Goal: Task Accomplishment & Management: Manage account settings

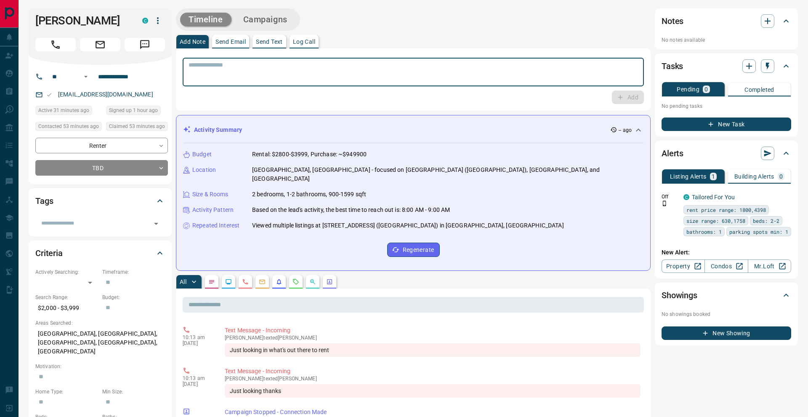
click at [366, 64] on textarea at bounding box center [413, 71] width 449 height 21
type textarea "**********"
click at [633, 101] on button "Add" at bounding box center [628, 96] width 32 height 13
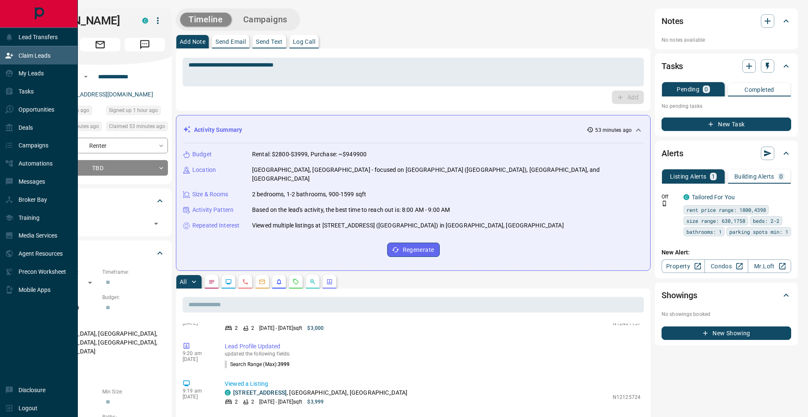
click at [7, 58] on icon at bounding box center [9, 55] width 8 height 5
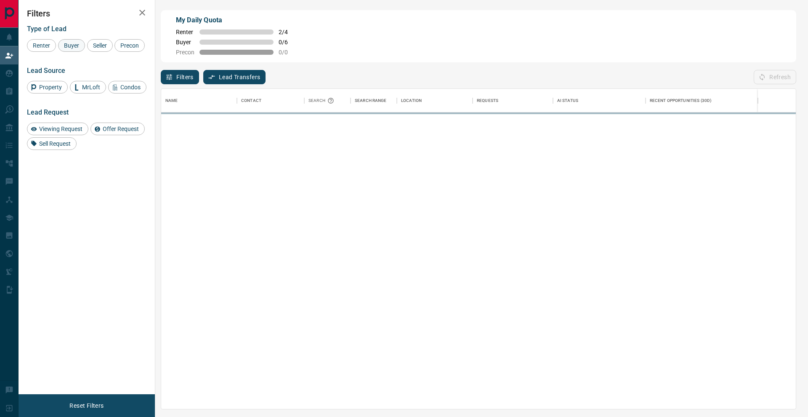
scroll to position [320, 635]
drag, startPoint x: 73, startPoint y: 46, endPoint x: 87, endPoint y: 46, distance: 14.3
click at [75, 46] on span "Buyer" at bounding box center [71, 45] width 21 height 7
click at [94, 45] on span "Seller" at bounding box center [100, 45] width 20 height 7
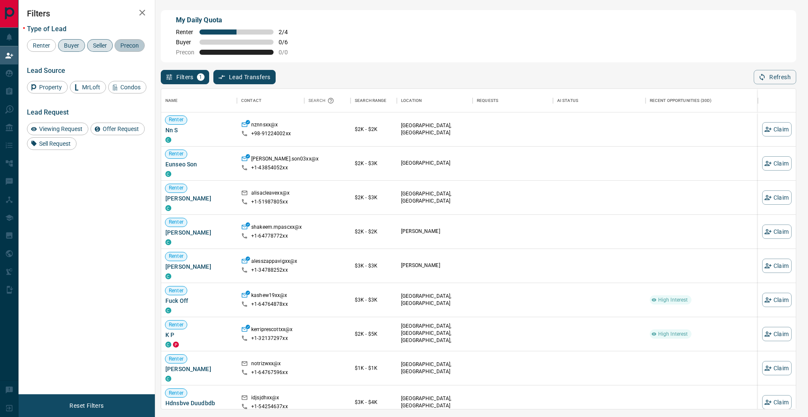
drag, startPoint x: 49, startPoint y: 62, endPoint x: 103, endPoint y: 37, distance: 58.9
click at [117, 49] on span "Precon" at bounding box center [129, 45] width 24 height 7
click at [147, 11] on icon "button" at bounding box center [142, 13] width 10 height 10
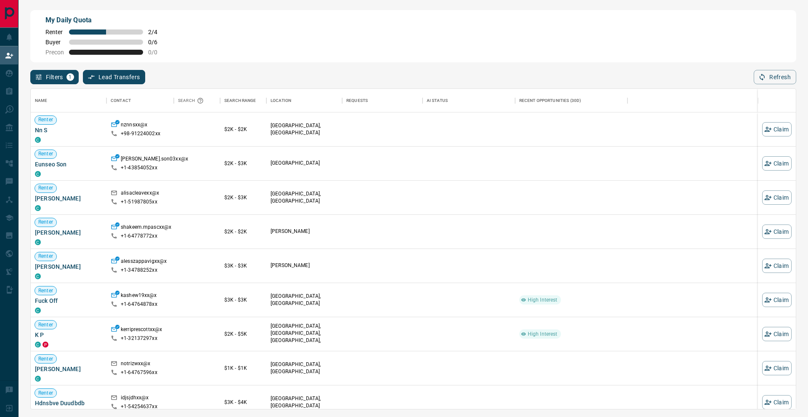
scroll to position [0, 0]
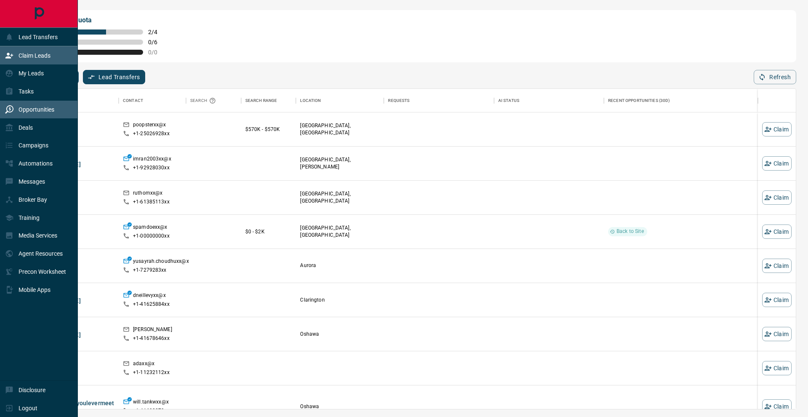
click at [24, 113] on div "Opportunities" at bounding box center [29, 110] width 49 height 14
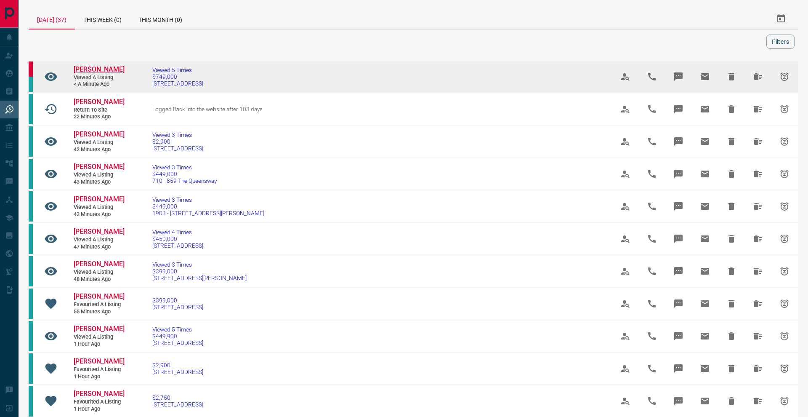
click at [91, 69] on span "[PERSON_NAME]" at bounding box center [99, 69] width 51 height 8
click at [179, 80] on span "$749,000" at bounding box center [177, 76] width 51 height 7
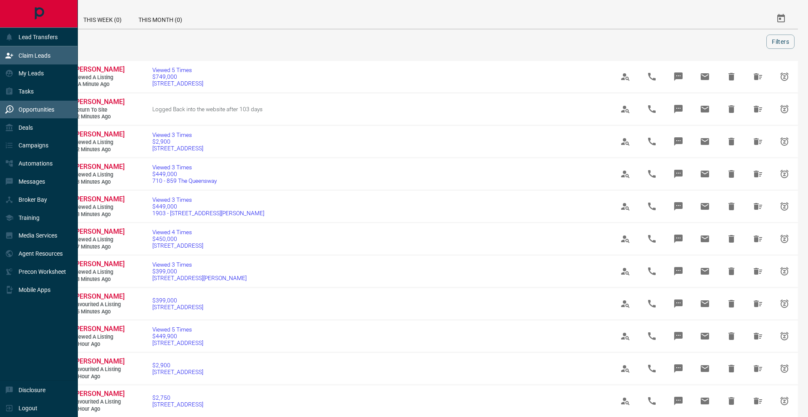
drag, startPoint x: 10, startPoint y: 52, endPoint x: 14, endPoint y: 51, distance: 4.6
click at [14, 51] on div "Claim Leads" at bounding box center [27, 55] width 45 height 14
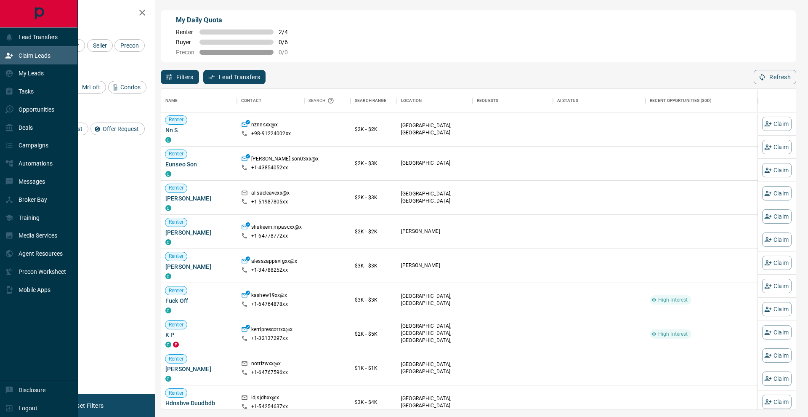
scroll to position [0, 0]
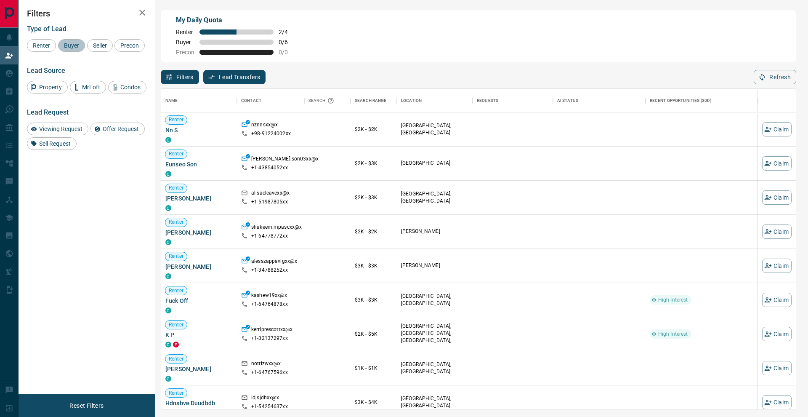
click at [80, 45] on span "Buyer" at bounding box center [71, 45] width 21 height 7
drag, startPoint x: 101, startPoint y: 45, endPoint x: 66, endPoint y: 59, distance: 37.2
click at [99, 45] on span "Seller" at bounding box center [100, 45] width 20 height 7
click at [114, 52] on div "Precon" at bounding box center [129, 45] width 30 height 13
click at [141, 16] on icon "button" at bounding box center [142, 13] width 10 height 10
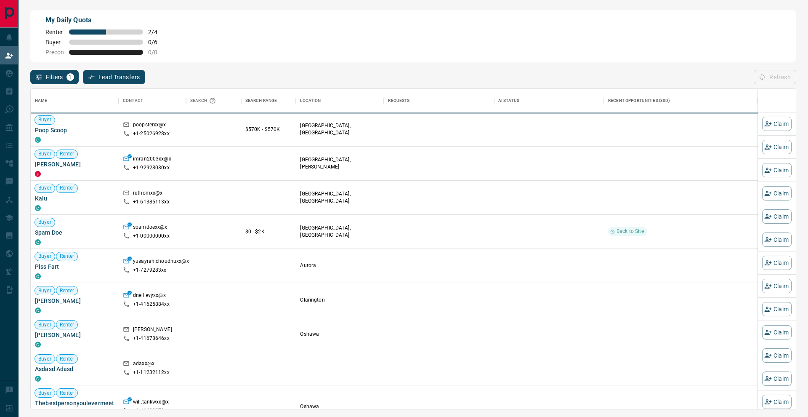
scroll to position [320, 765]
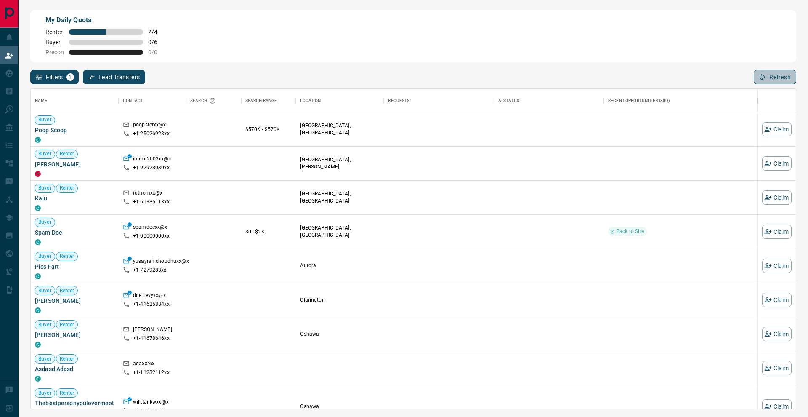
click at [762, 77] on icon "button" at bounding box center [762, 77] width 8 height 8
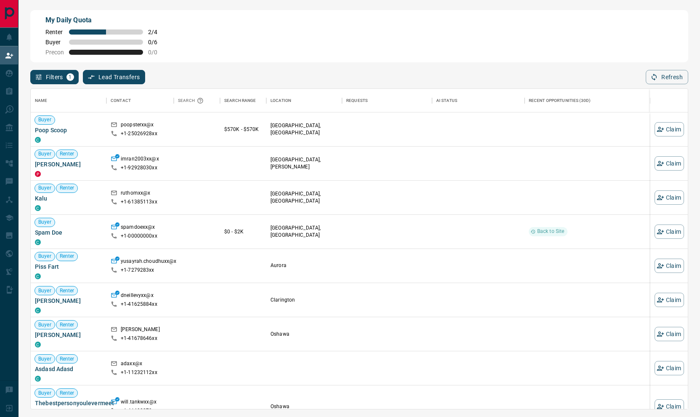
scroll to position [320, 657]
